Goal: Information Seeking & Learning: Learn about a topic

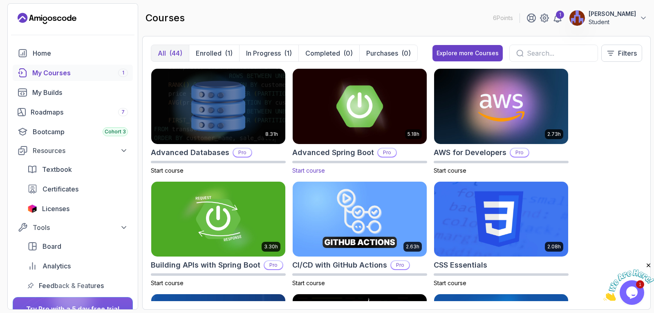
click at [387, 152] on p "Pro" at bounding box center [387, 152] width 18 height 8
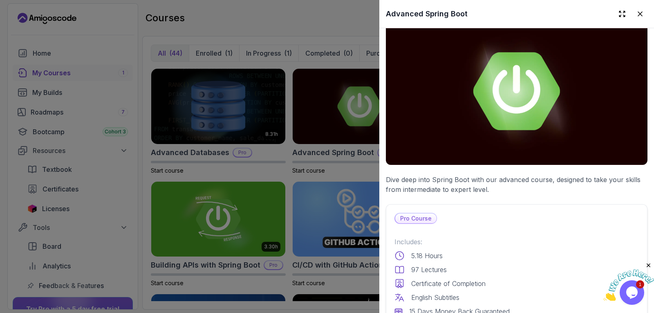
scroll to position [123, 0]
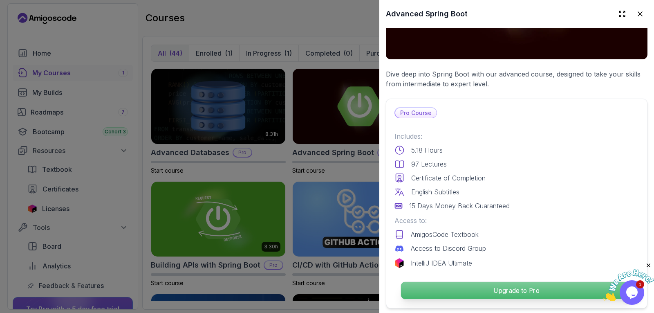
click at [475, 286] on p "Upgrade to Pro" at bounding box center [516, 290] width 231 height 17
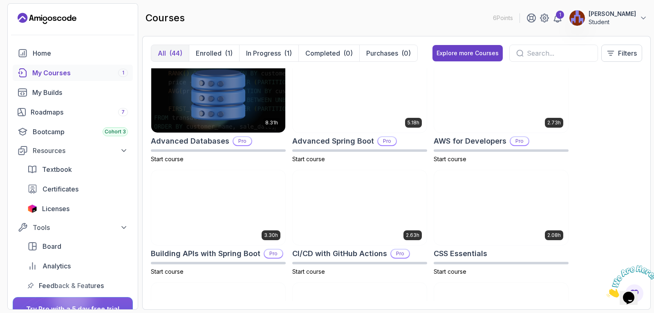
scroll to position [82, 0]
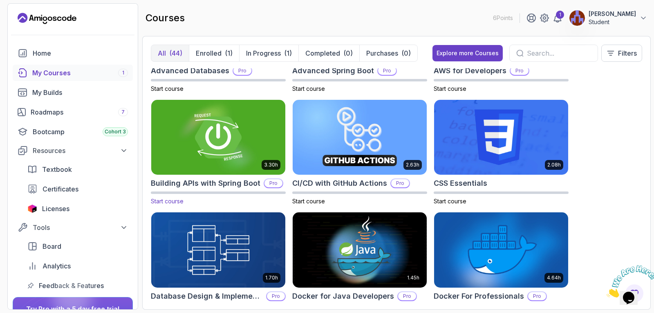
click at [193, 181] on h2 "Building APIs with Spring Boot" at bounding box center [206, 182] width 110 height 11
click at [239, 159] on img at bounding box center [218, 137] width 141 height 79
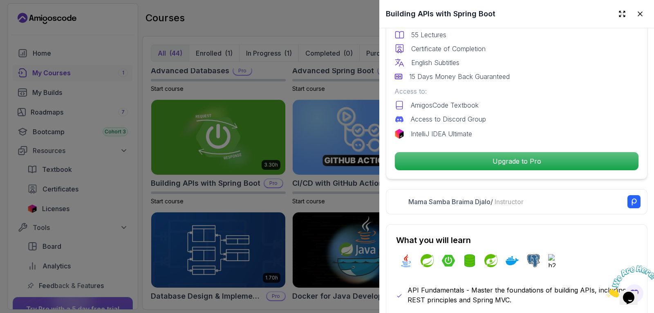
scroll to position [164, 0]
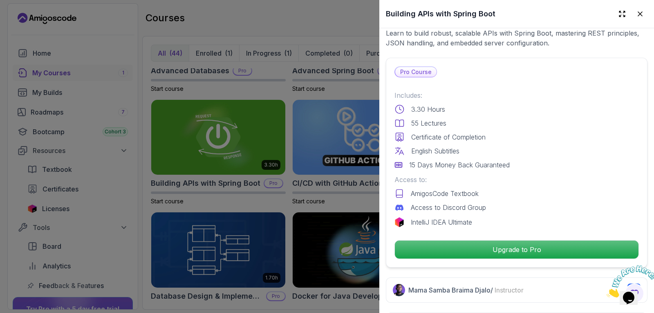
click at [141, 99] on div at bounding box center [327, 156] width 654 height 313
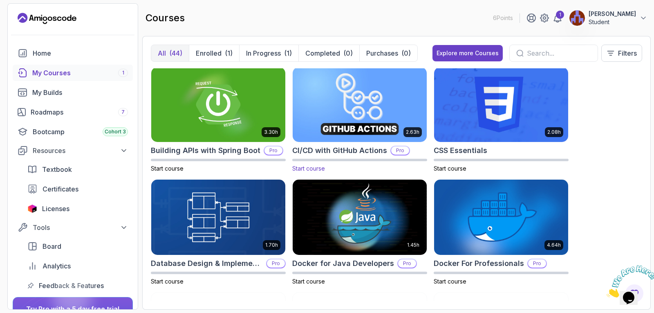
scroll to position [41, 0]
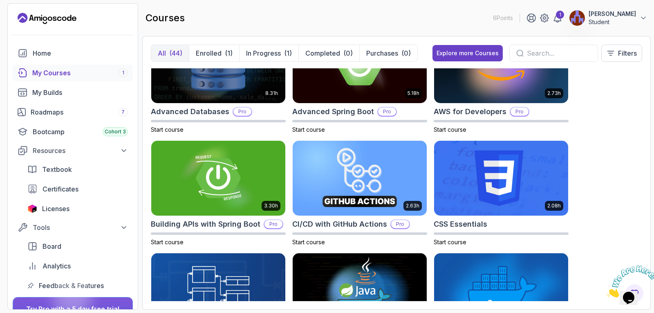
click at [67, 75] on div "My Courses 1" at bounding box center [80, 73] width 96 height 10
click at [211, 52] on p "Enrolled" at bounding box center [209, 53] width 26 height 10
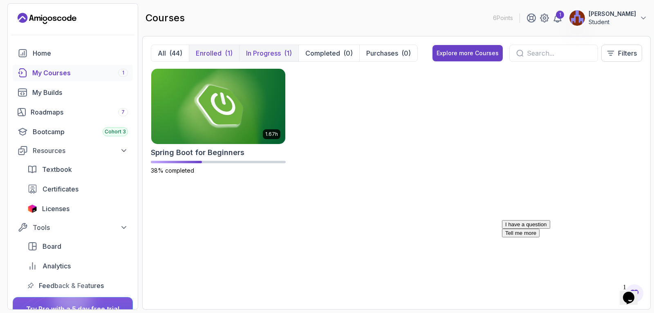
click at [263, 56] on p "In Progress" at bounding box center [263, 53] width 35 height 10
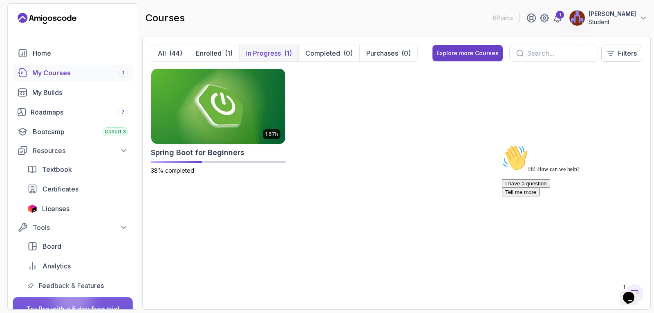
click at [255, 52] on p "In Progress" at bounding box center [263, 53] width 35 height 10
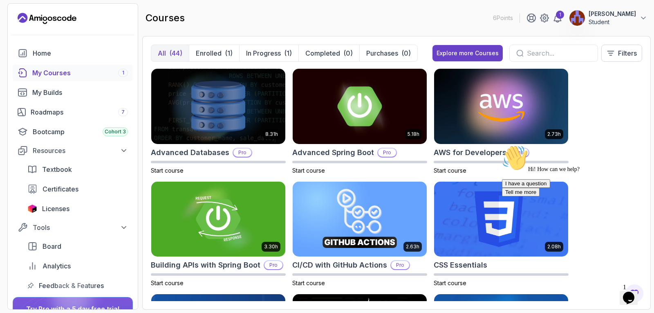
click at [166, 54] on button "All (44)" at bounding box center [170, 53] width 38 height 16
click at [473, 53] on div "Explore more Courses" at bounding box center [468, 53] width 62 height 8
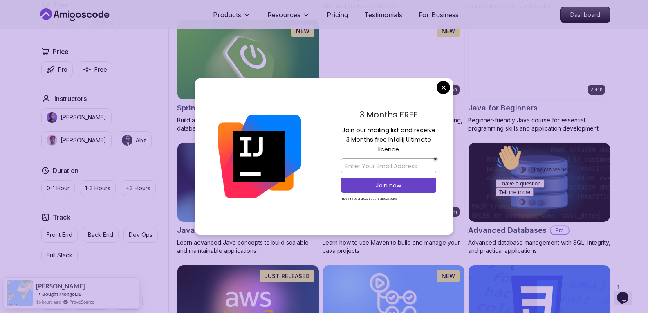
scroll to position [327, 0]
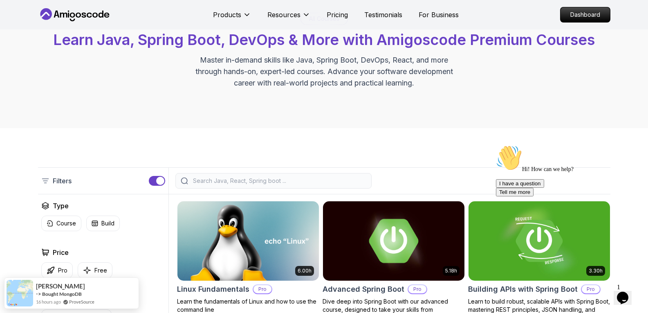
scroll to position [82, 0]
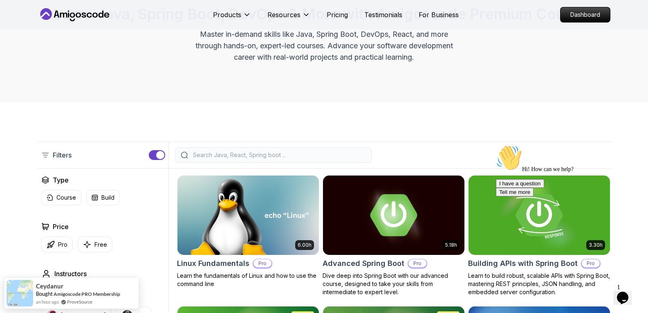
click at [209, 156] on input "search" at bounding box center [278, 155] width 175 height 8
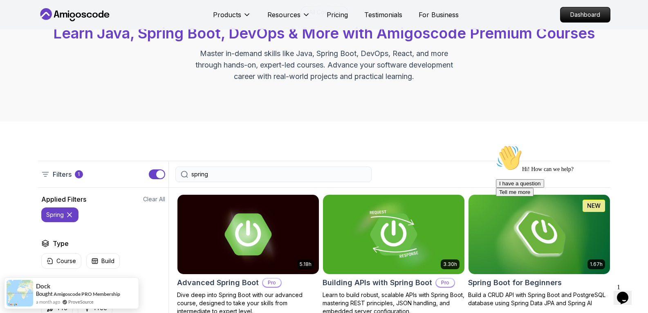
scroll to position [164, 0]
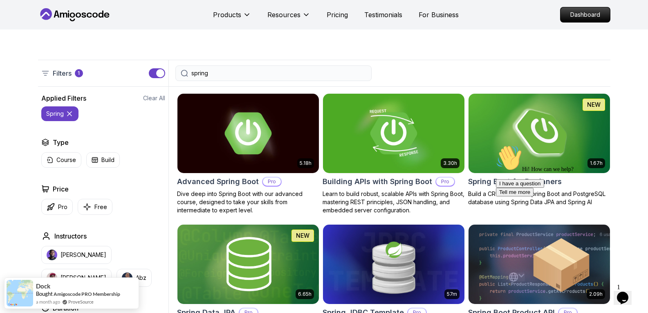
type input "spring"
drag, startPoint x: 1043, startPoint y: 282, endPoint x: 517, endPoint y: 148, distance: 543.2
click at [517, 148] on div "Hi! How can we help? I have a question Tell me more" at bounding box center [569, 171] width 147 height 52
click at [496, 187] on div "Hi! How can we help? I have a question Tell me more" at bounding box center [569, 171] width 147 height 52
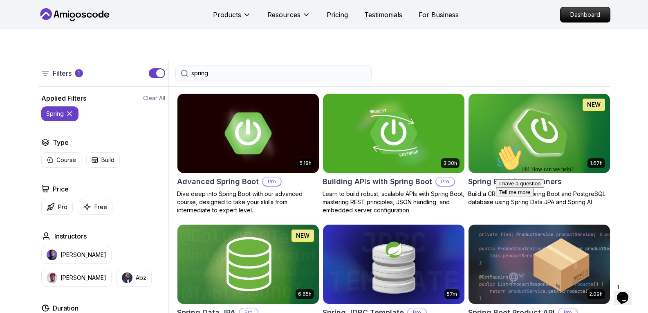
click at [488, 181] on h2 "Spring Boot for Beginners" at bounding box center [515, 181] width 94 height 11
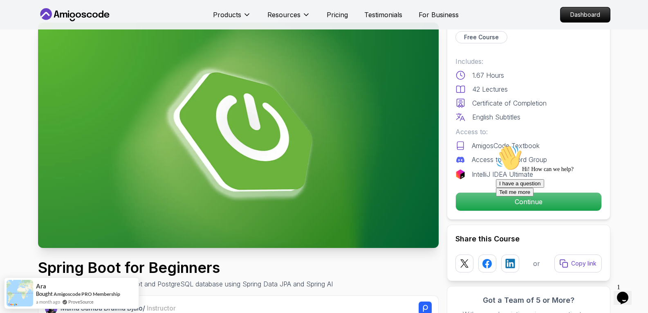
scroll to position [41, 0]
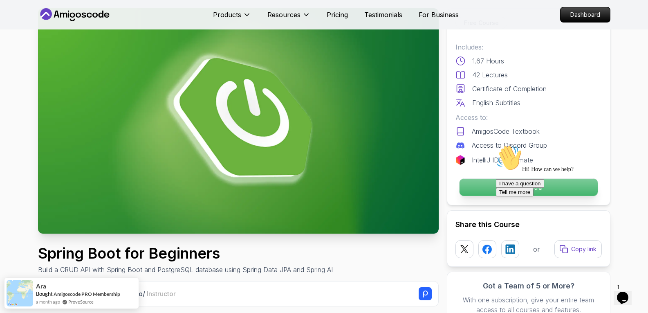
click at [491, 187] on p "Continue" at bounding box center [528, 187] width 138 height 17
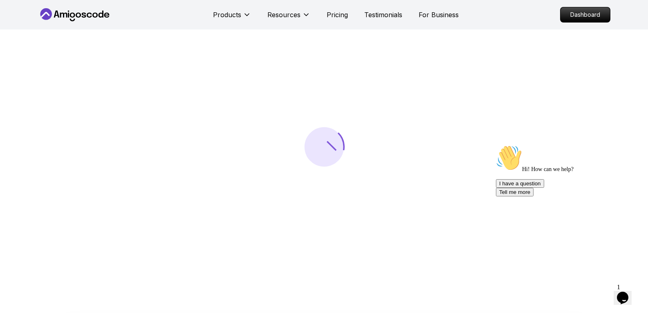
scroll to position [41, 0]
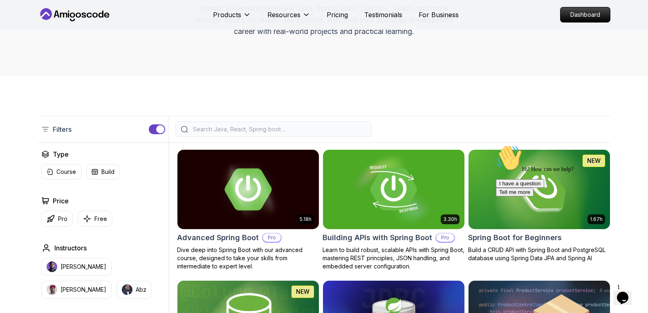
scroll to position [164, 0]
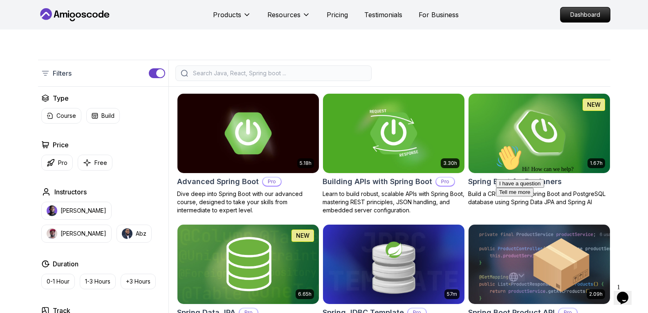
click at [623, 168] on div "Hi! How can we help? I have a question Tell me more" at bounding box center [569, 171] width 147 height 52
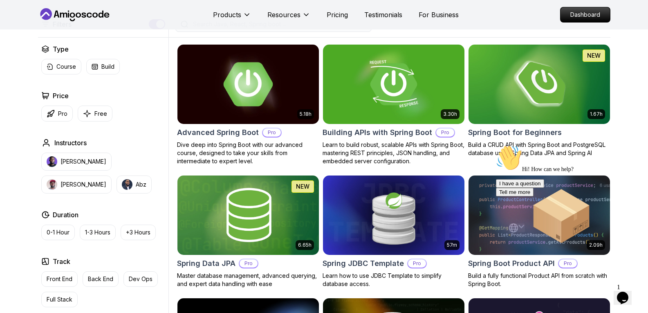
scroll to position [131, 0]
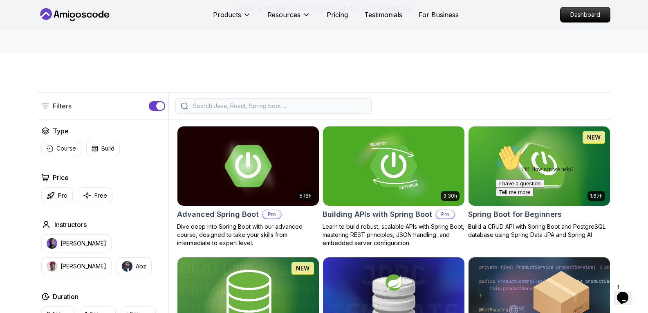
click at [224, 104] on input "search" at bounding box center [278, 106] width 175 height 8
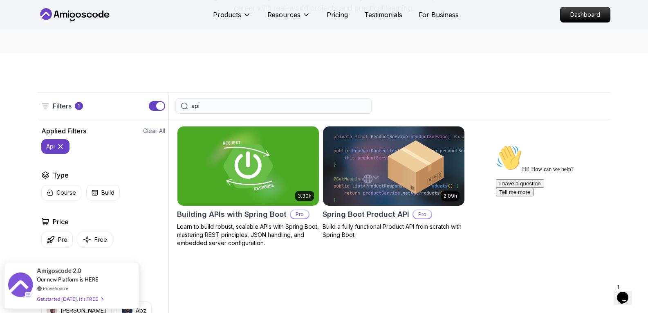
type input "api"
click at [247, 212] on h2 "Building APIs with Spring Boot" at bounding box center [232, 213] width 110 height 11
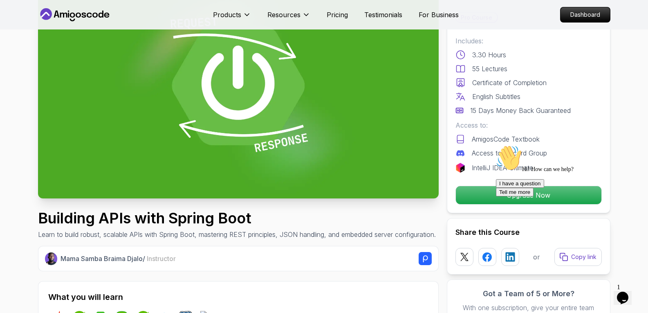
scroll to position [41, 0]
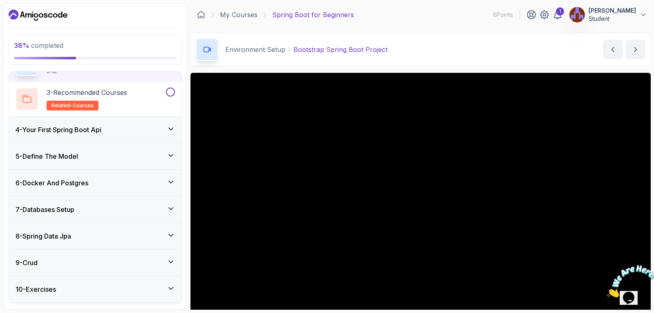
scroll to position [189, 0]
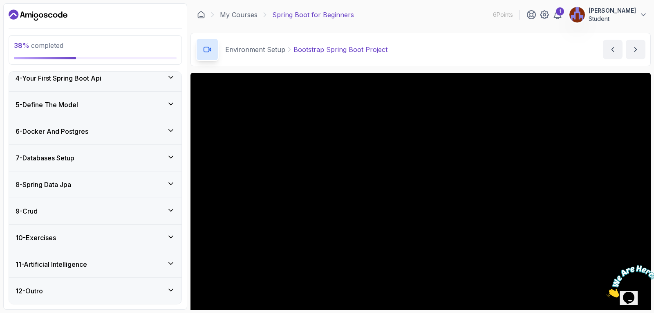
click at [173, 182] on icon at bounding box center [171, 183] width 8 height 8
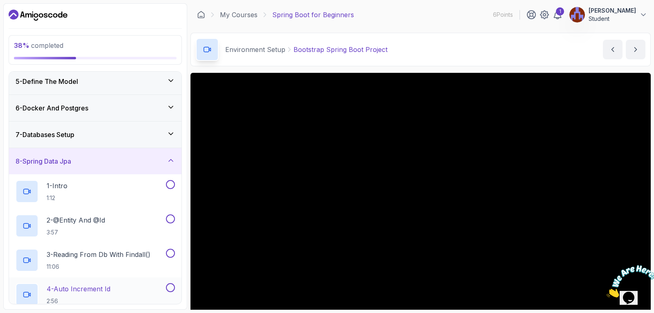
scroll to position [164, 0]
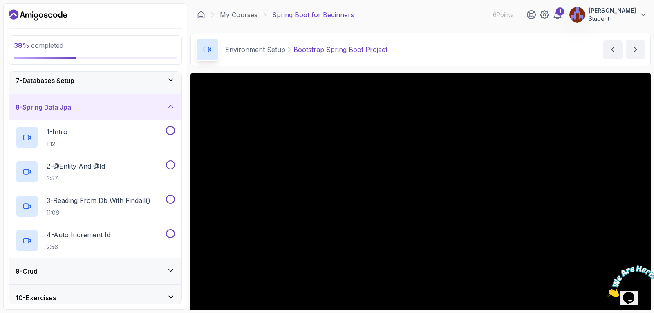
click at [167, 268] on icon at bounding box center [171, 270] width 8 height 8
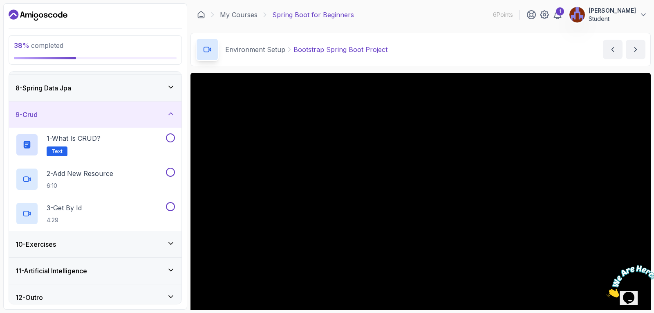
scroll to position [189, 0]
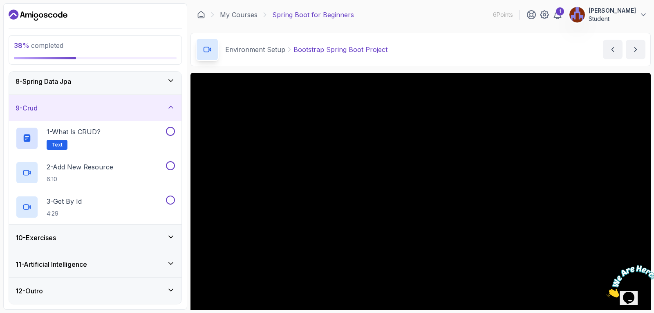
click at [117, 238] on div "10 - Exercises" at bounding box center [95, 238] width 159 height 10
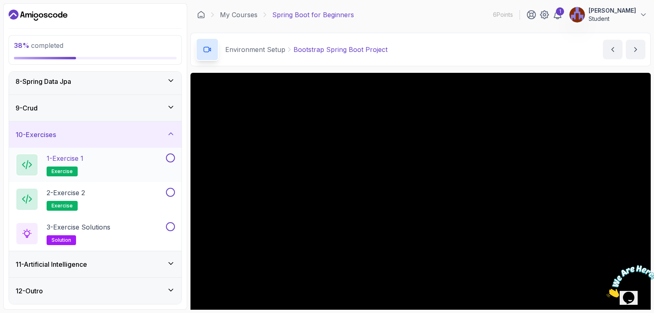
click at [67, 171] on span "exercise" at bounding box center [62, 171] width 21 height 7
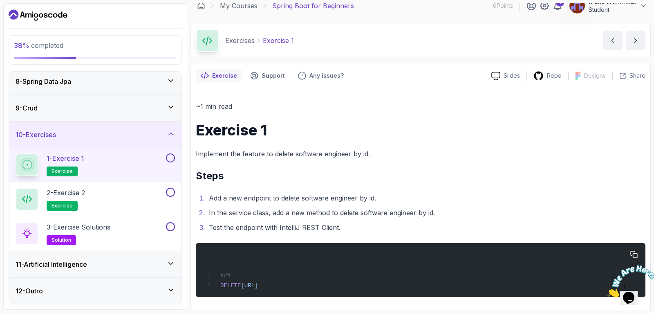
scroll to position [14, 0]
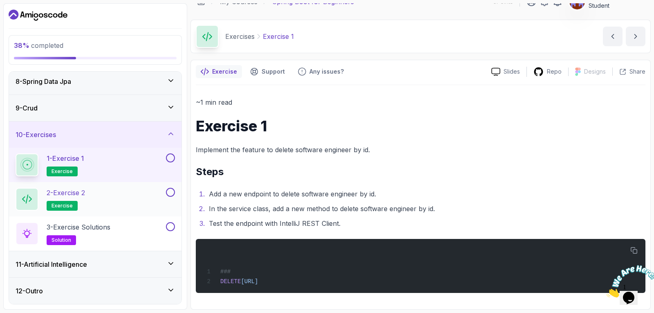
click at [85, 197] on p "2 - Exercise 2" at bounding box center [66, 193] width 38 height 10
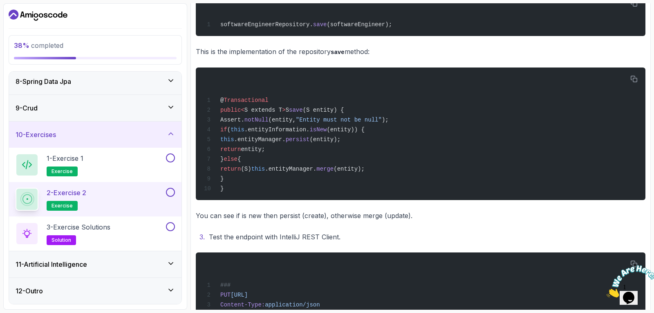
scroll to position [164, 0]
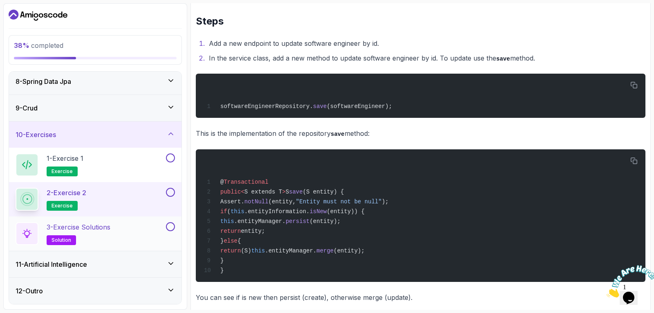
click at [114, 226] on div "3 - Exercise Solutions solution" at bounding box center [90, 233] width 149 height 23
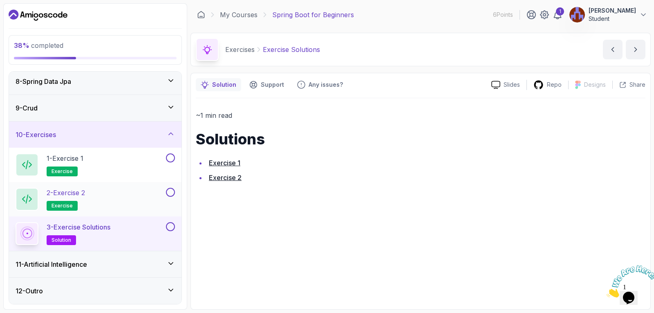
click at [109, 193] on div "2 - Exercise 2 exercise" at bounding box center [90, 199] width 149 height 23
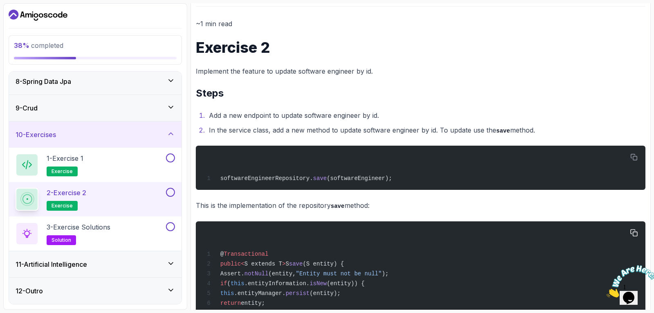
scroll to position [204, 0]
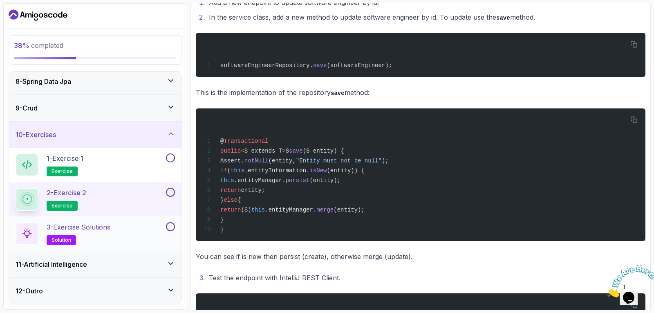
click at [93, 227] on p "3 - Exercise Solutions" at bounding box center [79, 227] width 64 height 10
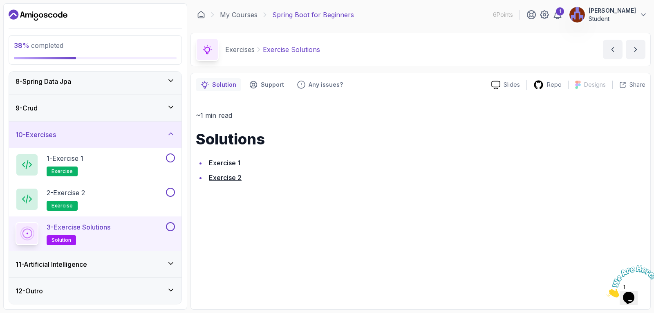
click at [226, 181] on link "Exercise 2" at bounding box center [225, 177] width 33 height 8
